Goal: Find specific page/section: Find specific page/section

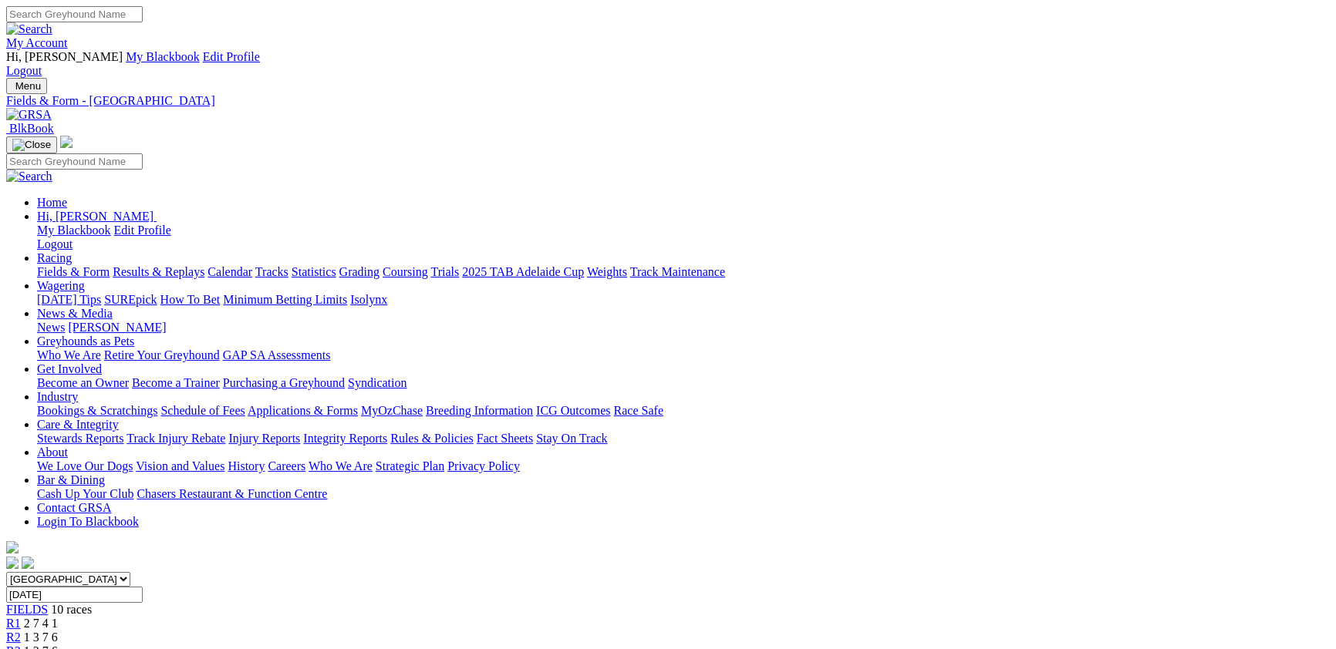
drag, startPoint x: 385, startPoint y: 191, endPoint x: 965, endPoint y: 185, distance: 580.1
click at [143, 587] on input "Thursday, 2 Oct 2025" at bounding box center [74, 595] width 137 height 16
type input "Today, 3 Oct 2025"
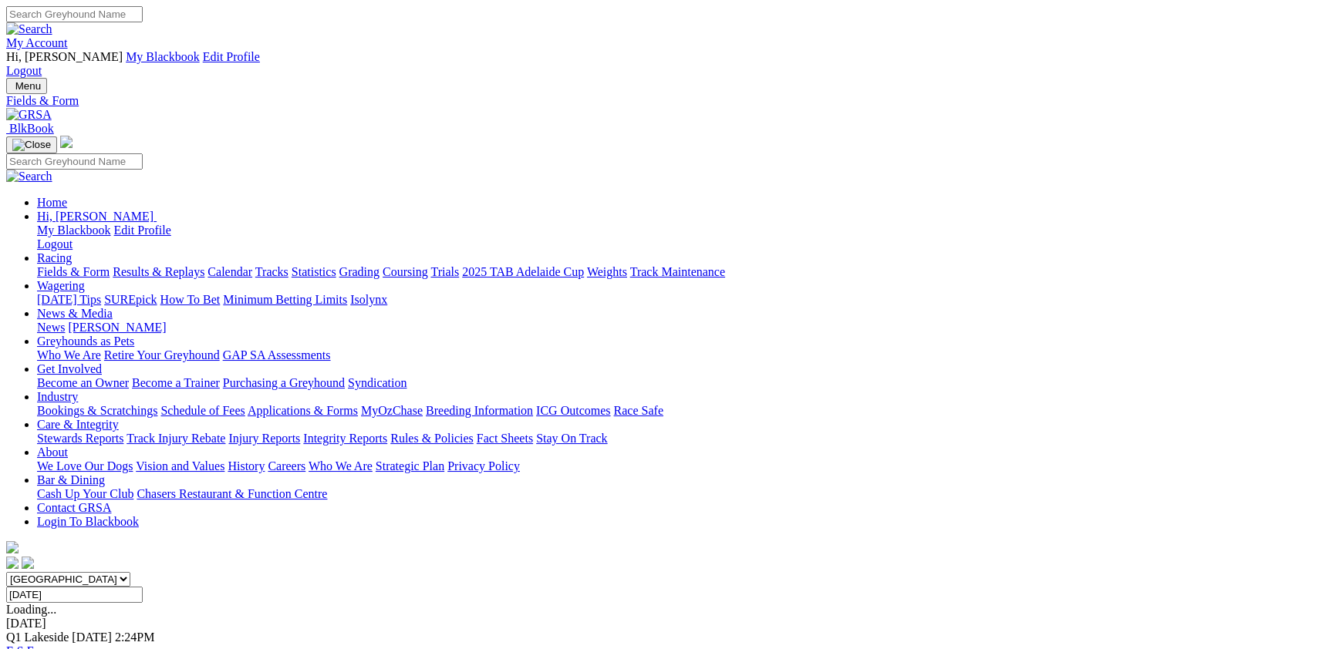
click at [34, 645] on link "F" at bounding box center [30, 651] width 7 height 13
drag, startPoint x: 435, startPoint y: 194, endPoint x: 102, endPoint y: 120, distance: 341.2
select select "[GEOGRAPHIC_DATA]"
click at [130, 572] on select "South Australia New South Wales Northern Territory Queensland Tasmania Victoria…" at bounding box center [68, 579] width 124 height 15
click at [34, 645] on link "F" at bounding box center [30, 651] width 7 height 13
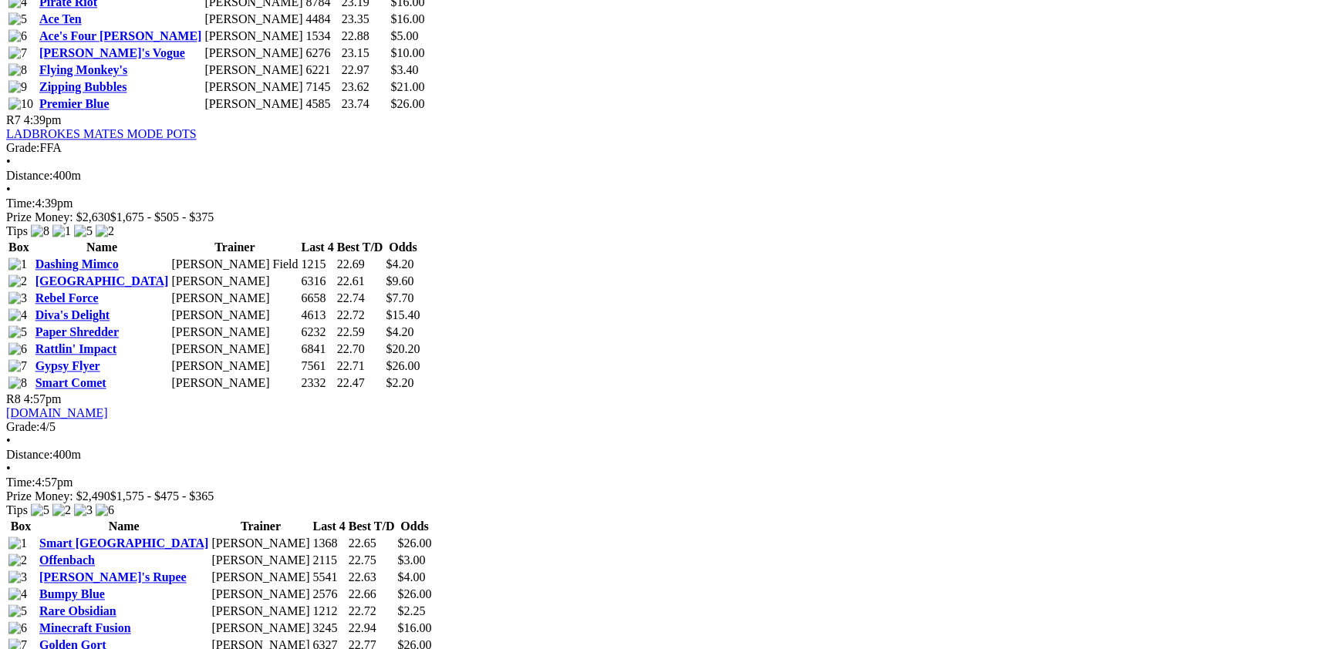
scroll to position [2608, 0]
